Goal: Check status: Check status

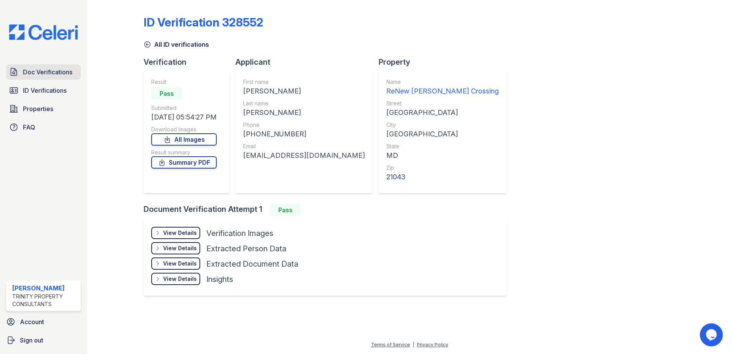
click at [54, 77] on link "Doc Verifications" at bounding box center [43, 71] width 75 height 15
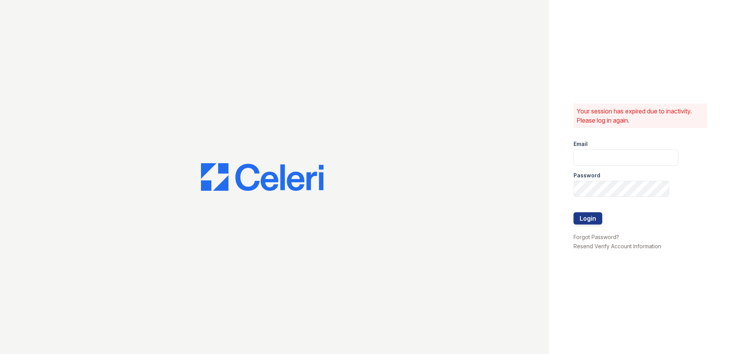
type input "dbailey@trinity-pm.com"
click at [591, 217] on button "Login" at bounding box center [588, 218] width 29 height 12
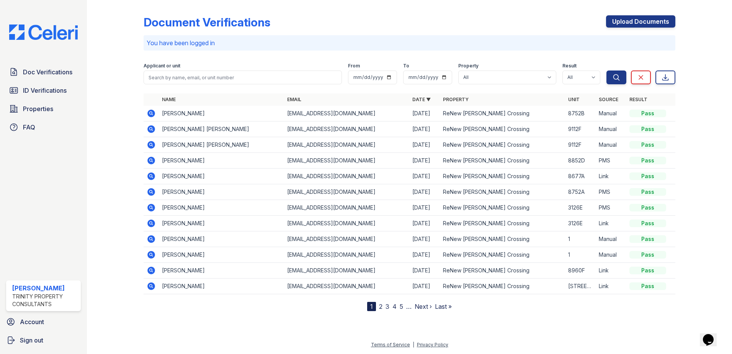
click at [149, 130] on icon at bounding box center [151, 129] width 8 height 8
